Goal: Find specific page/section: Find specific page/section

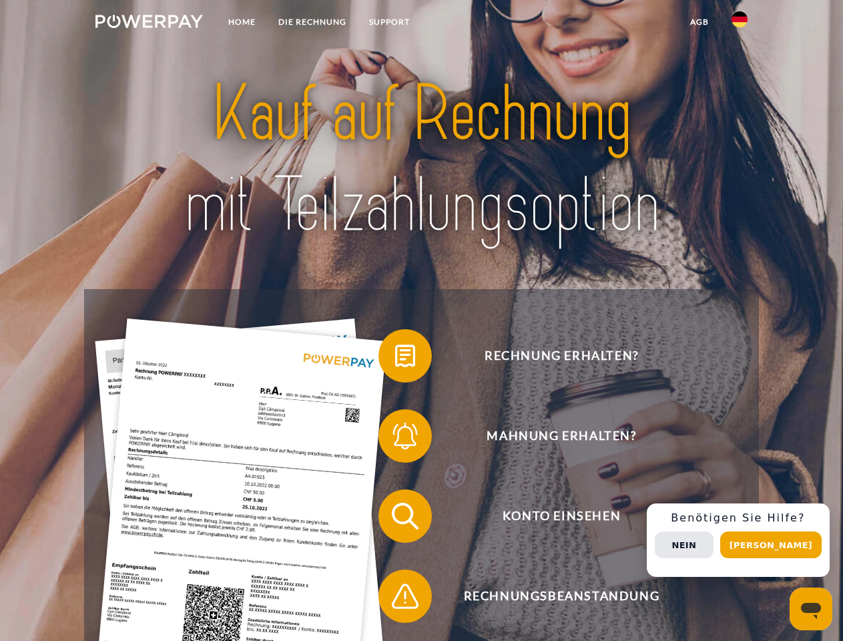
click at [149, 23] on img at bounding box center [148, 21] width 107 height 13
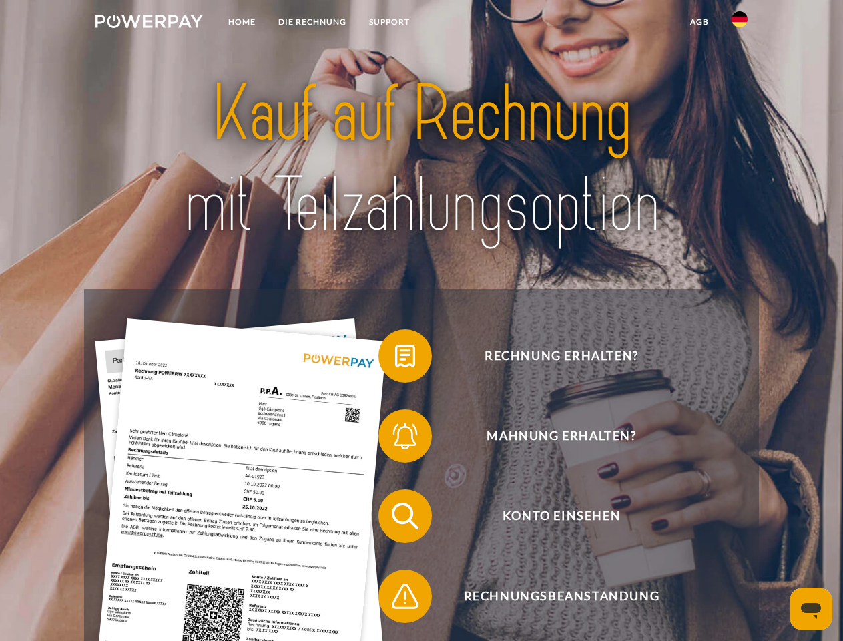
click at [740, 23] on img at bounding box center [740, 19] width 16 height 16
click at [699, 22] on link "agb" at bounding box center [699, 22] width 41 height 24
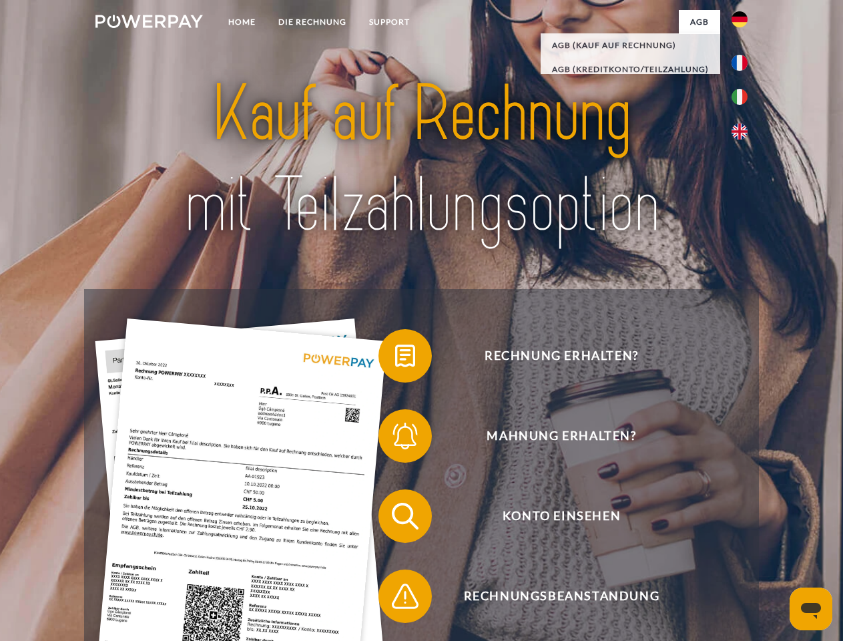
click at [395, 358] on span at bounding box center [385, 355] width 67 height 67
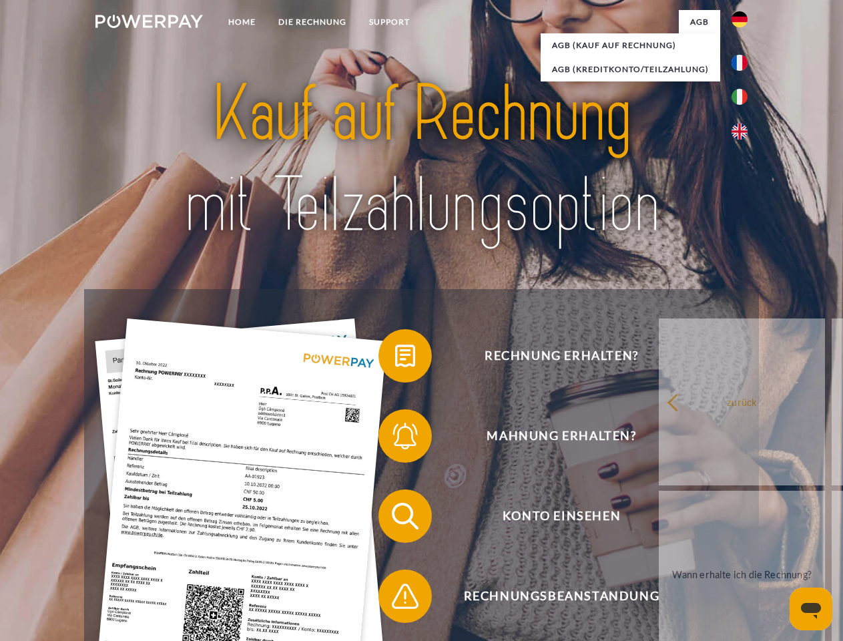
click at [659, 439] on link "zurück" at bounding box center [742, 401] width 166 height 167
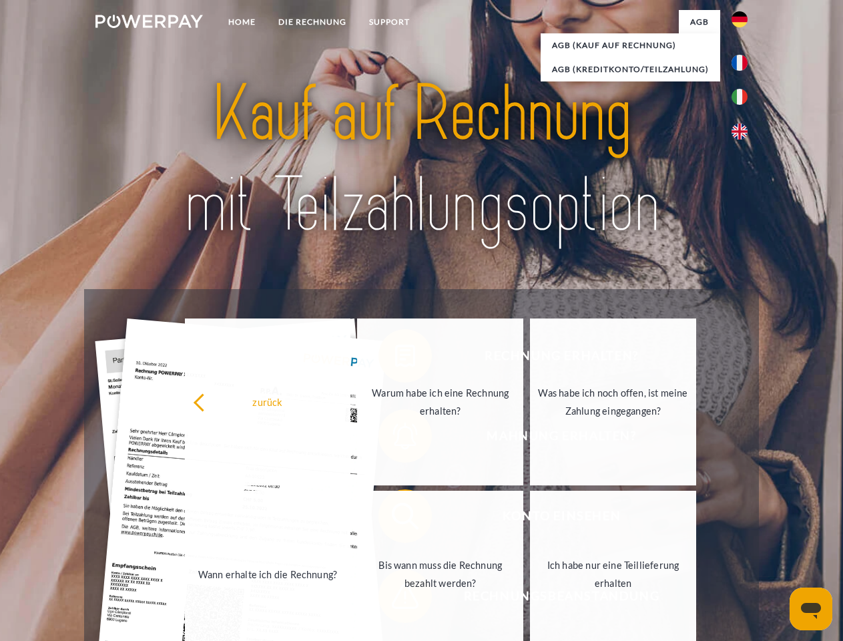
click at [395, 519] on span at bounding box center [385, 516] width 67 height 67
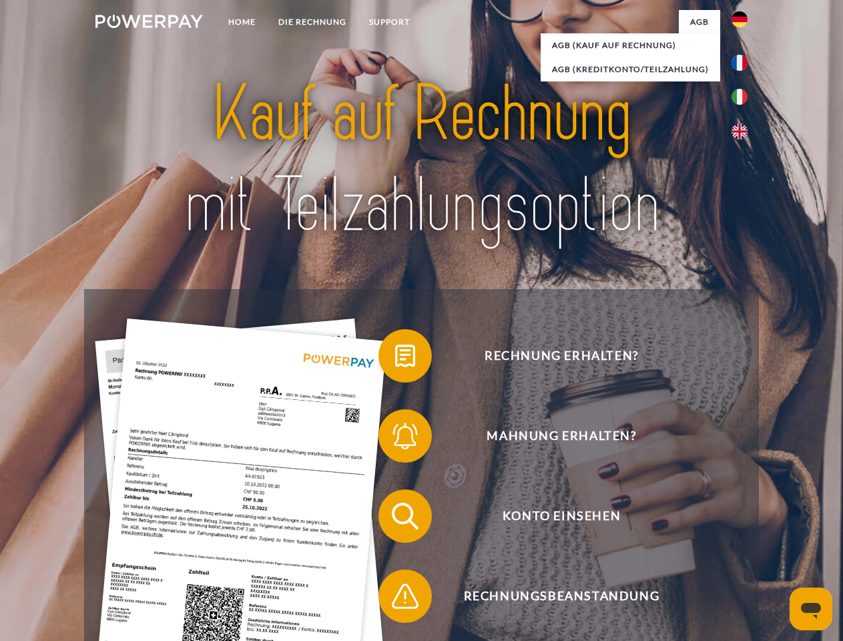
click at [395, 599] on span at bounding box center [385, 596] width 67 height 67
click at [743, 540] on div "Rechnung erhalten? Mahnung erhalten? Konto einsehen" at bounding box center [421, 556] width 674 height 534
click at [710, 543] on span "Konto einsehen" at bounding box center [561, 515] width 327 height 53
click at [776, 545] on header "Home DIE RECHNUNG SUPPORT" at bounding box center [421, 461] width 843 height 922
